Goal: Information Seeking & Learning: Learn about a topic

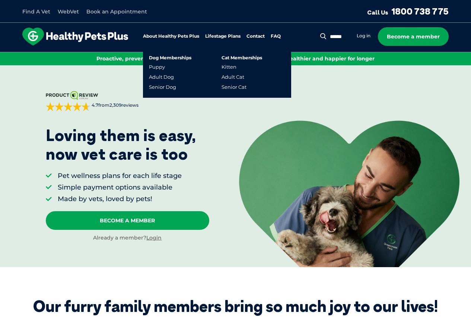
click at [227, 34] on link "Lifestage Plans" at bounding box center [222, 36] width 35 height 5
click at [234, 86] on link "Senior Cat" at bounding box center [234, 87] width 25 height 6
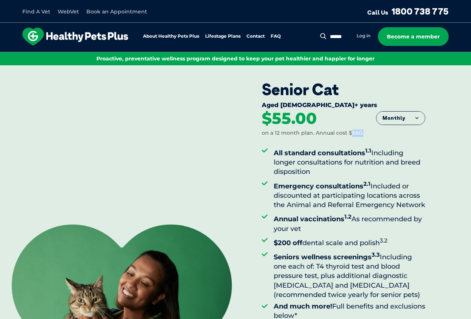
drag, startPoint x: 350, startPoint y: 132, endPoint x: 367, endPoint y: 132, distance: 17.9
click at [367, 132] on div "$55.00 on a 12 month plan. Annual cost $660." at bounding box center [344, 123] width 164 height 26
click at [393, 118] on button "Monthly" at bounding box center [401, 117] width 48 height 13
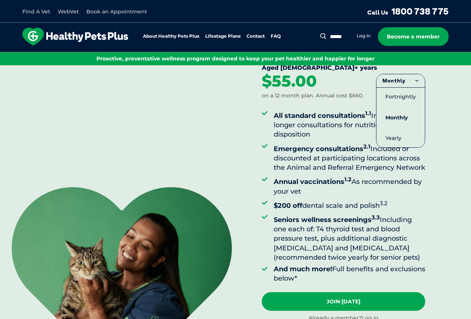
drag, startPoint x: 314, startPoint y: 133, endPoint x: 303, endPoint y: 115, distance: 21.2
click at [313, 133] on li "All standard consultations 1.1 Including longer consultations for nutrition and…" at bounding box center [350, 123] width 152 height 31
click at [444, 119] on div "Senior Cat Aged 10+ years Monthly Fortnightly Monthly Yearly $25.38" at bounding box center [366, 182] width 209 height 309
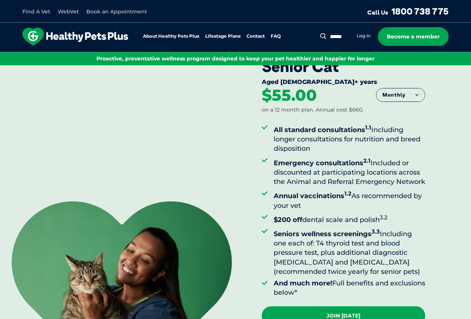
scroll to position [0, 0]
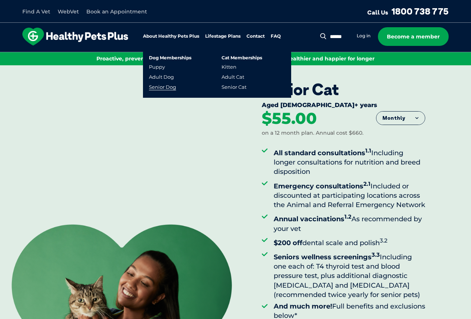
click at [165, 85] on link "Senior Dog" at bounding box center [162, 87] width 27 height 6
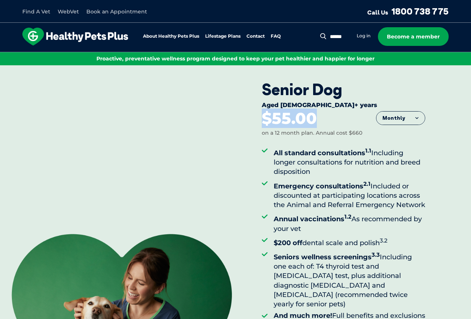
drag, startPoint x: 267, startPoint y: 118, endPoint x: 315, endPoint y: 123, distance: 48.7
click at [321, 123] on div "$55.00 on a 12 month plan. Annual cost $660" at bounding box center [344, 123] width 164 height 26
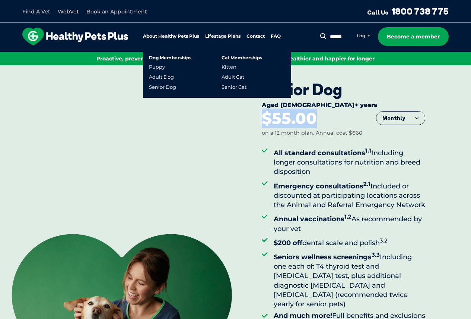
click at [229, 34] on link "Lifestage Plans" at bounding box center [222, 36] width 35 height 5
click at [228, 77] on link "Adult Cat" at bounding box center [233, 77] width 23 height 6
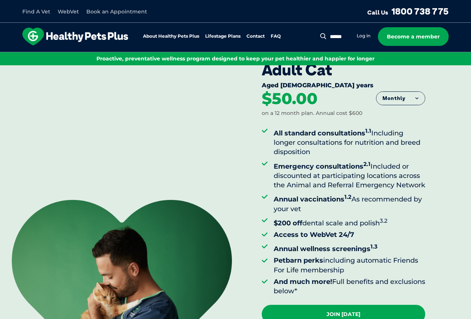
scroll to position [75, 0]
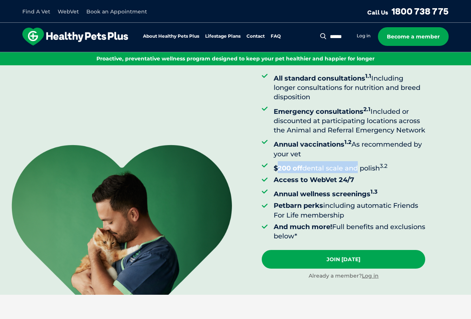
drag, startPoint x: 279, startPoint y: 175, endPoint x: 335, endPoint y: 138, distance: 67.2
click at [358, 173] on li "$200 off dental scale and polish 3.2" at bounding box center [350, 167] width 152 height 12
